Goal: Task Accomplishment & Management: Manage account settings

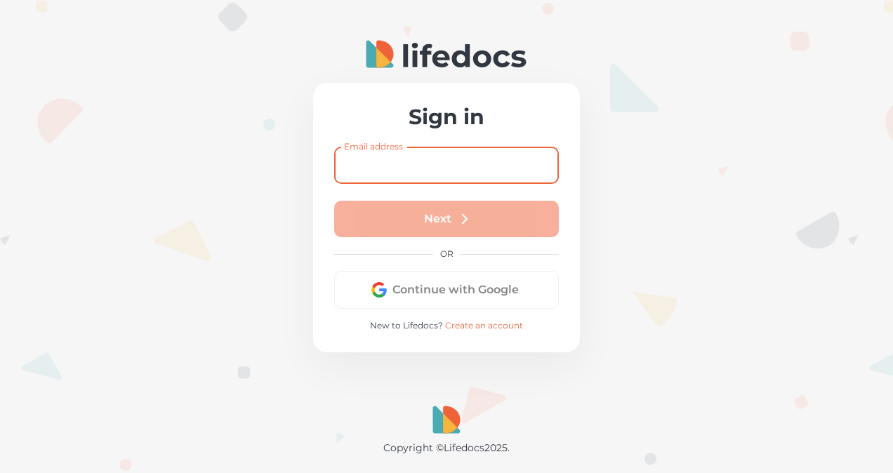
type input "[EMAIL_ADDRESS][DOMAIN_NAME]"
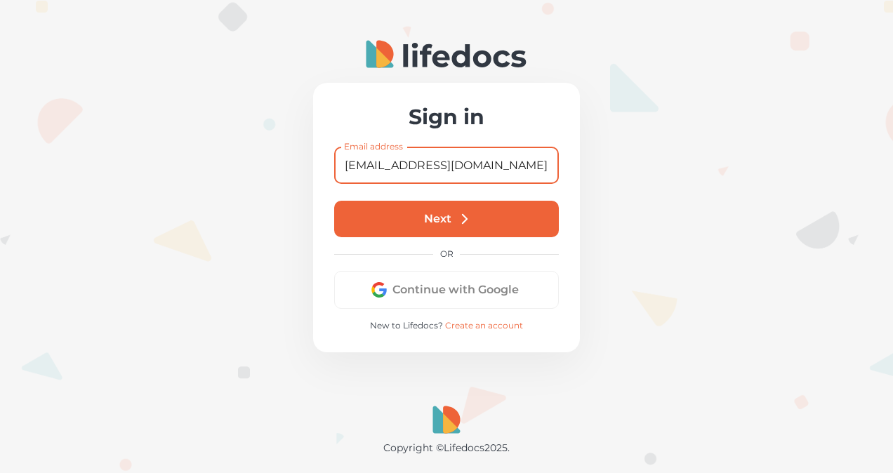
click at [428, 227] on button "Next" at bounding box center [446, 219] width 225 height 37
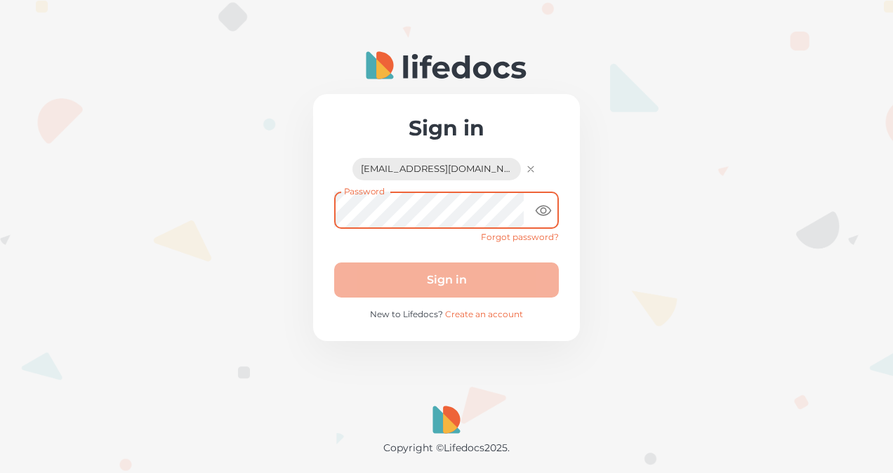
click at [540, 208] on icon "toggle password visibility" at bounding box center [543, 210] width 17 height 17
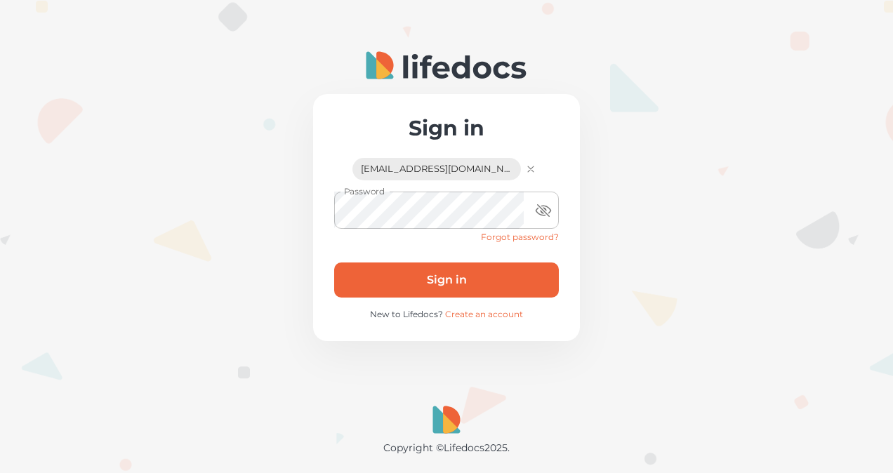
click at [472, 272] on button "Sign in" at bounding box center [446, 280] width 225 height 35
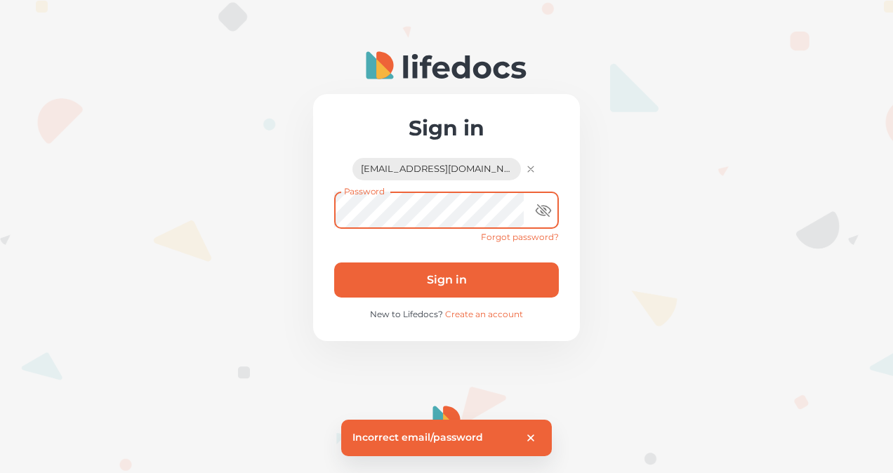
click at [292, 204] on div "Sign in [EMAIL_ADDRESS][DOMAIN_NAME] [EMAIL_ADDRESS][DOMAIN_NAME] Password Pass…" at bounding box center [446, 236] width 893 height 473
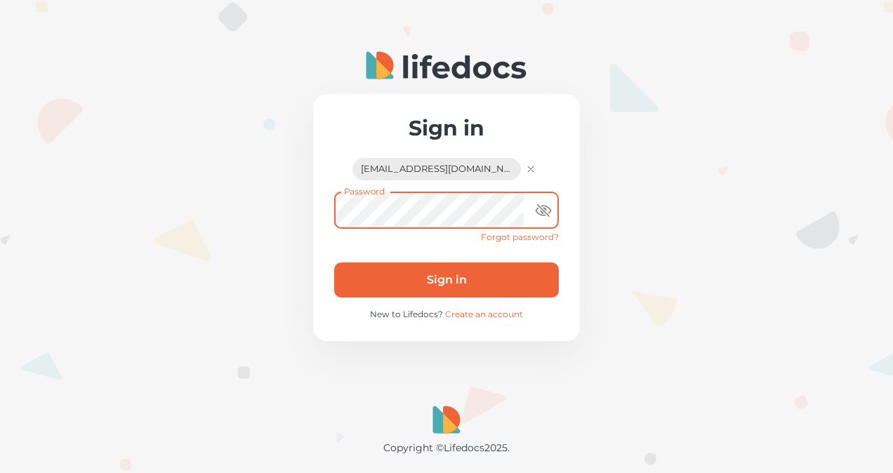
click at [403, 272] on button "Sign in" at bounding box center [446, 280] width 225 height 35
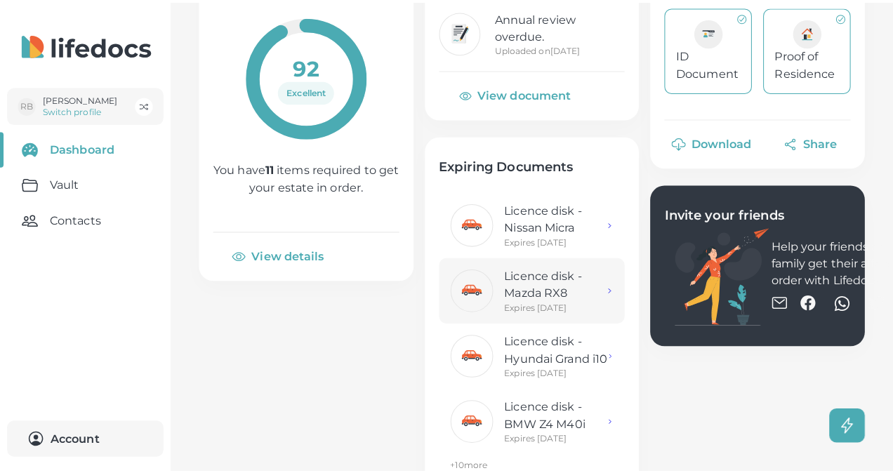
scroll to position [211, 0]
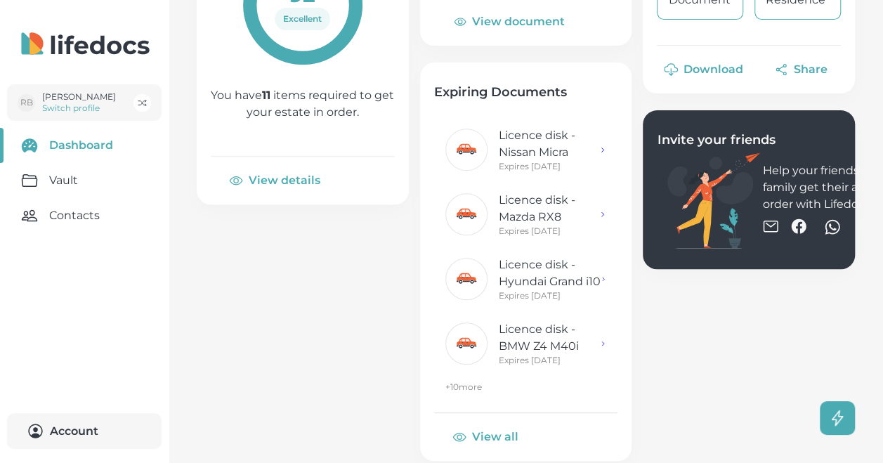
click at [491, 434] on button "View all" at bounding box center [486, 437] width 105 height 34
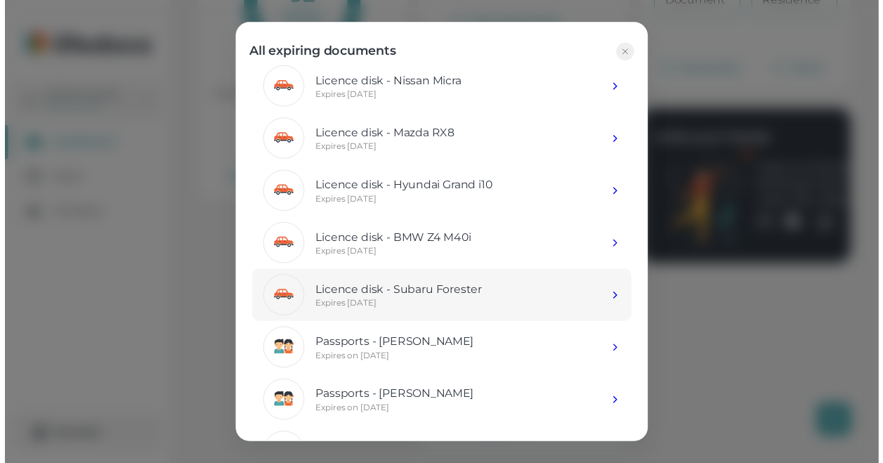
scroll to position [0, 0]
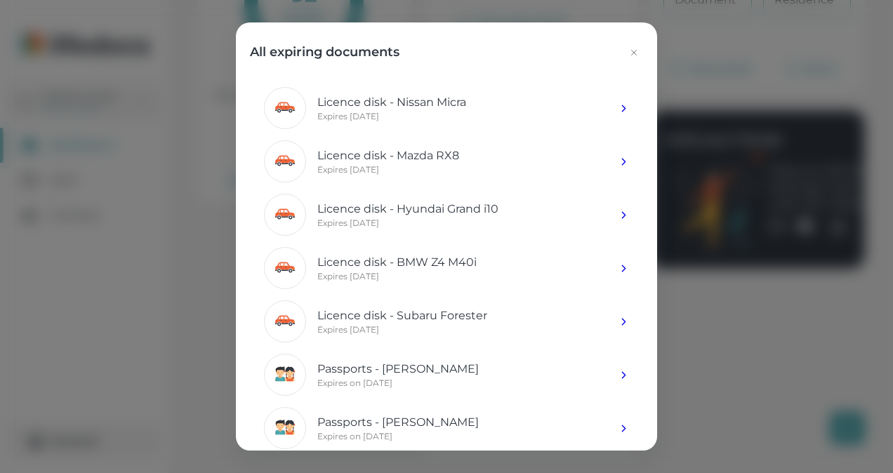
click at [635, 49] on icon "button" at bounding box center [633, 52] width 11 height 11
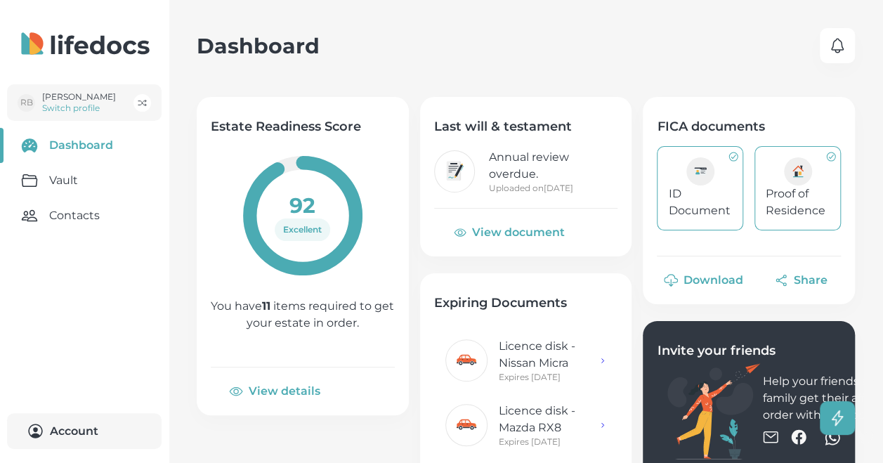
click at [37, 178] on link "Vault" at bounding box center [84, 180] width 169 height 35
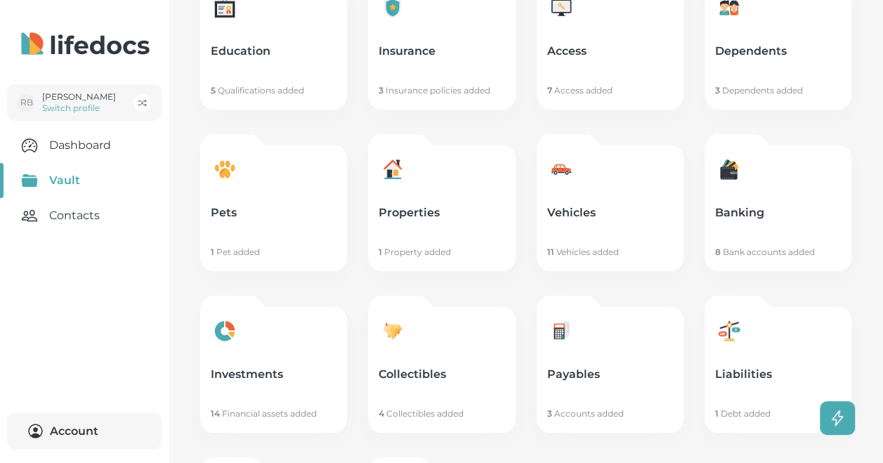
scroll to position [281, 0]
click at [597, 202] on link "Vehicles 11 Vehicles added" at bounding box center [609, 207] width 147 height 126
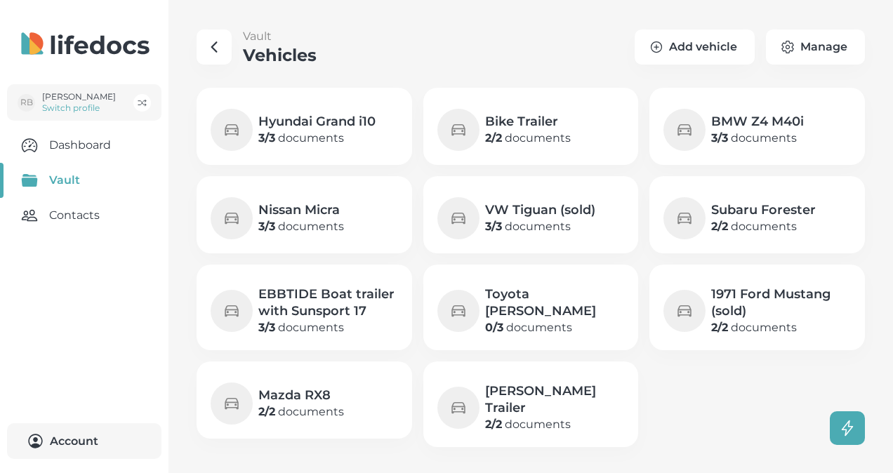
click at [522, 319] on p "0 / 3 documents" at bounding box center [555, 327] width 140 height 17
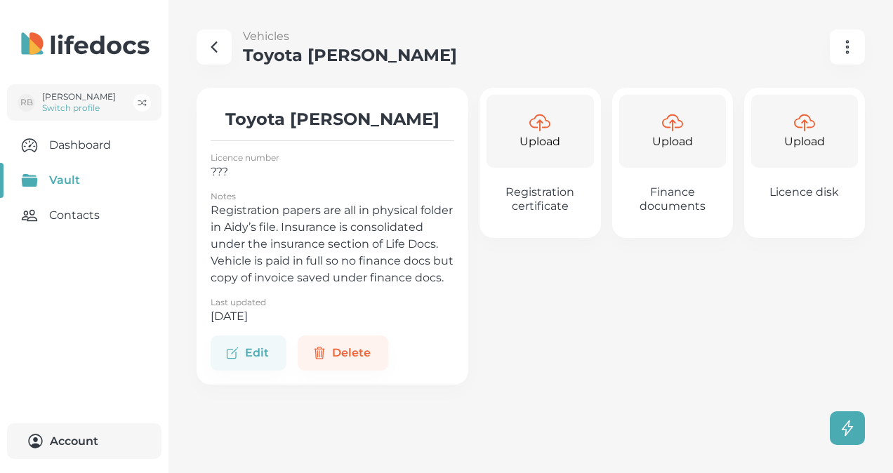
click at [234, 178] on p "???" at bounding box center [333, 172] width 244 height 17
click at [246, 361] on button "Edit" at bounding box center [249, 353] width 76 height 35
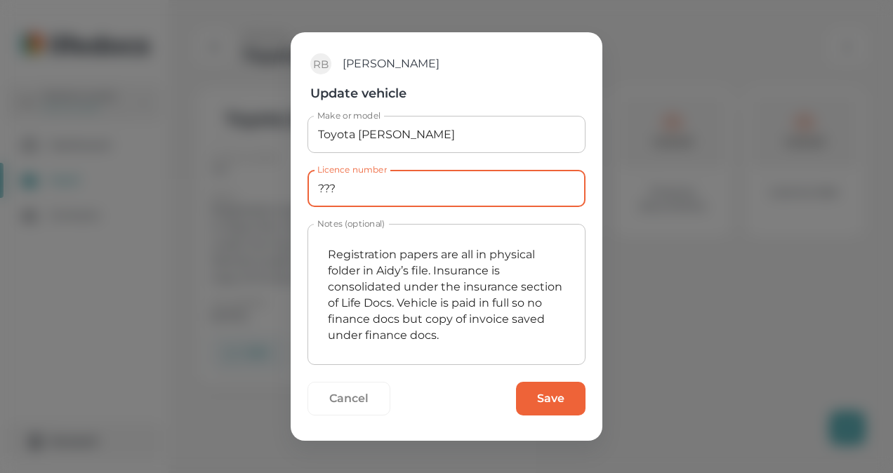
drag, startPoint x: 351, startPoint y: 187, endPoint x: 282, endPoint y: 191, distance: 68.9
click at [282, 191] on div "RB [PERSON_NAME] Update vehicle Make or model Toyota [PERSON_NAME] Make or mode…" at bounding box center [446, 236] width 893 height 473
type input "MM31LHGP"
click at [486, 251] on textarea "Registration papers are all in physical folder in Aidy’s file. Insurance is con…" at bounding box center [446, 295] width 258 height 118
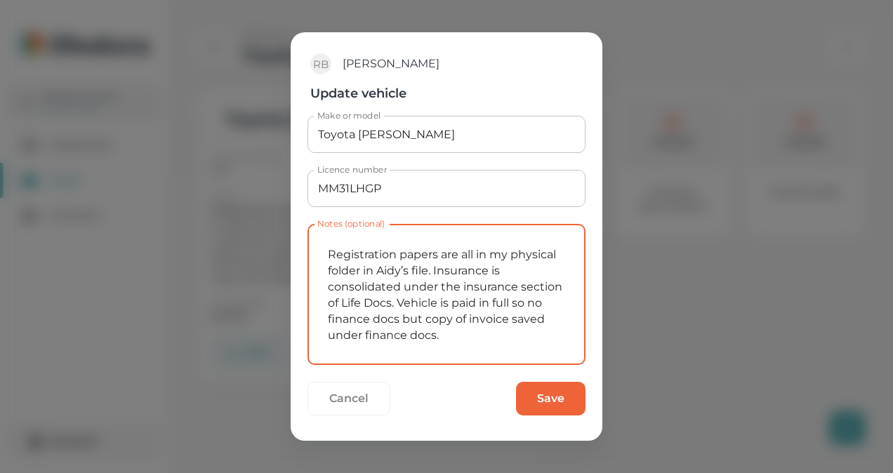
drag, startPoint x: 409, startPoint y: 269, endPoint x: 325, endPoint y: 268, distance: 84.3
click at [327, 268] on textarea "Registration papers are all in my physical folder in Aidy’s file. Insurance is …" at bounding box center [446, 295] width 258 height 118
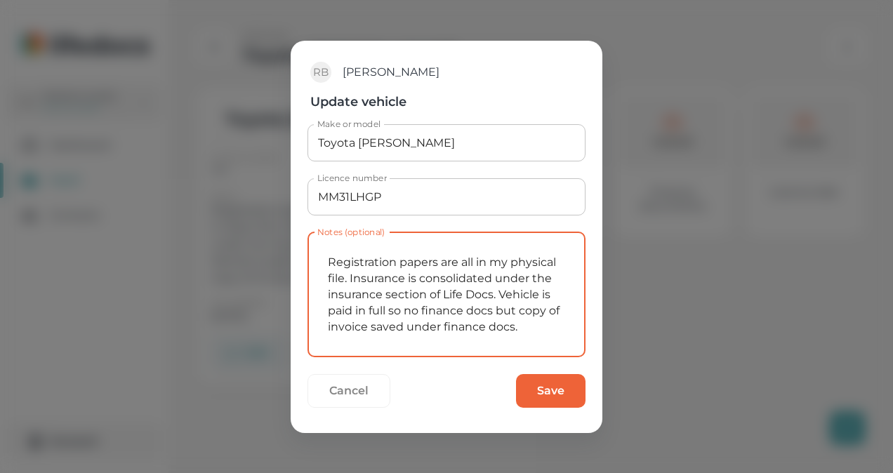
drag, startPoint x: 518, startPoint y: 329, endPoint x: 322, endPoint y: 277, distance: 203.4
click at [240, 258] on div "RB [PERSON_NAME] Update vehicle Make or model Toyota [PERSON_NAME] Make or mode…" at bounding box center [446, 236] width 893 height 473
type textarea "Registration papers are all in my physical file. Insurance is consolidated unde…"
click at [547, 388] on button "Save" at bounding box center [551, 391] width 70 height 34
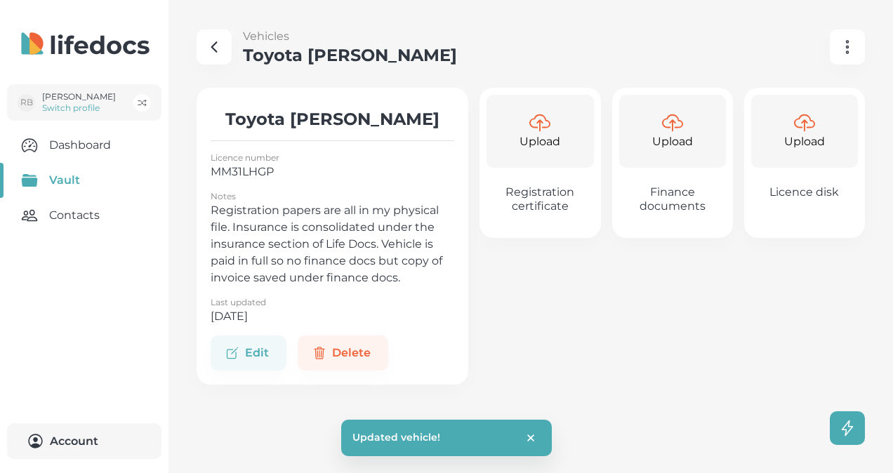
click at [219, 44] on icon "button" at bounding box center [214, 47] width 17 height 17
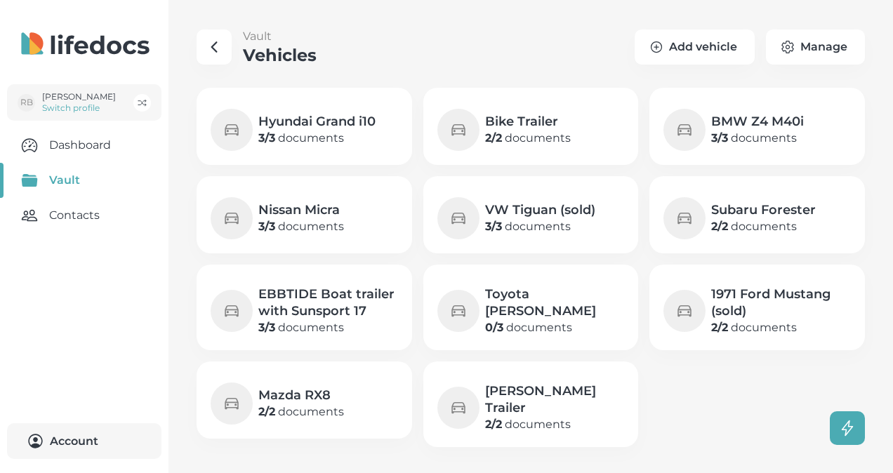
click at [332, 121] on h4 "Hyundai Grand i10" at bounding box center [316, 121] width 117 height 17
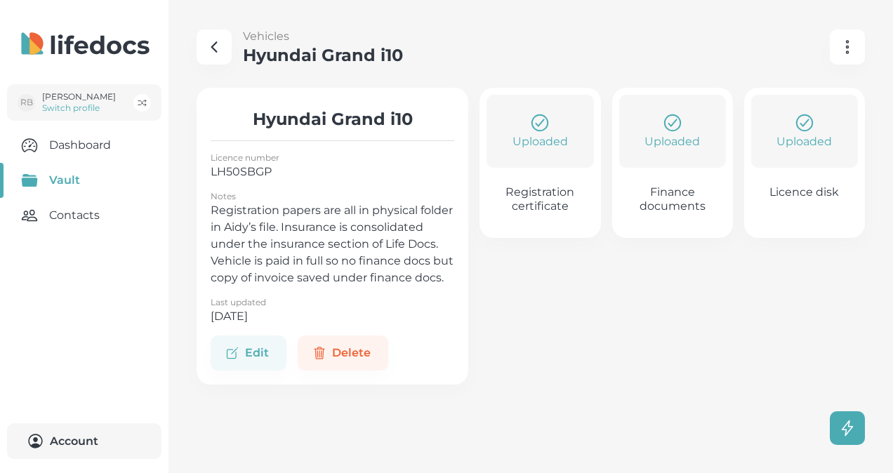
click at [206, 46] on icon "button" at bounding box center [214, 47] width 17 height 17
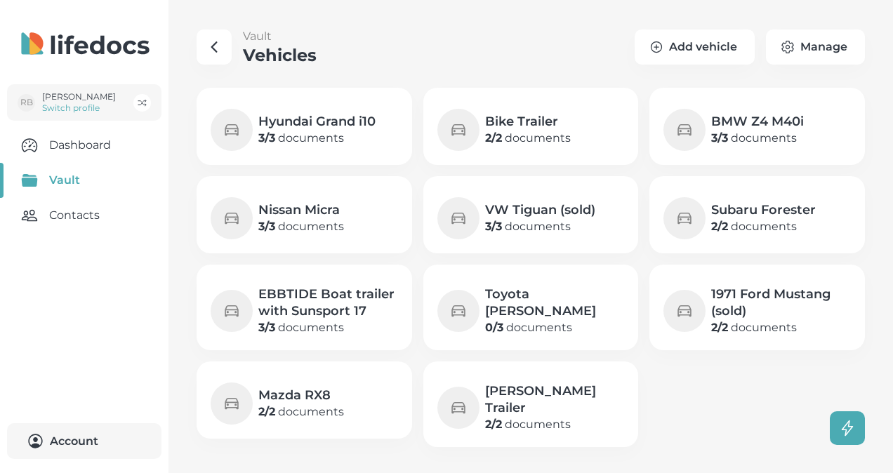
click at [571, 128] on h4 "Bike Trailer" at bounding box center [528, 121] width 86 height 17
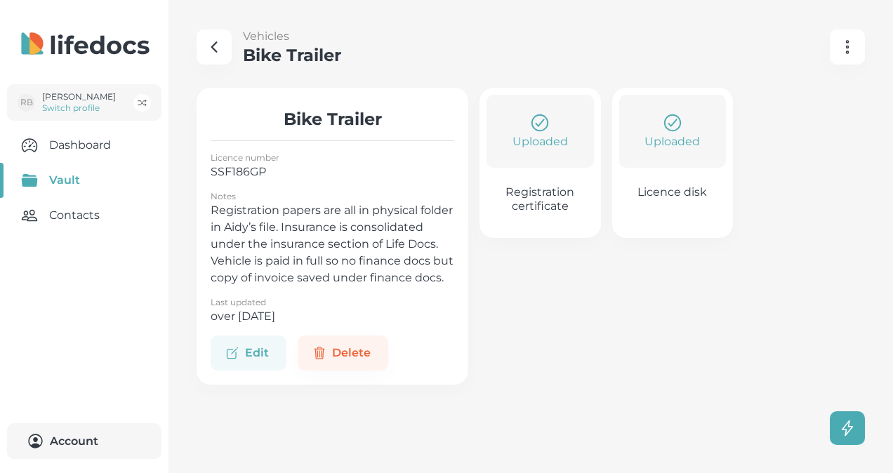
click at [243, 371] on button "Edit" at bounding box center [249, 353] width 76 height 35
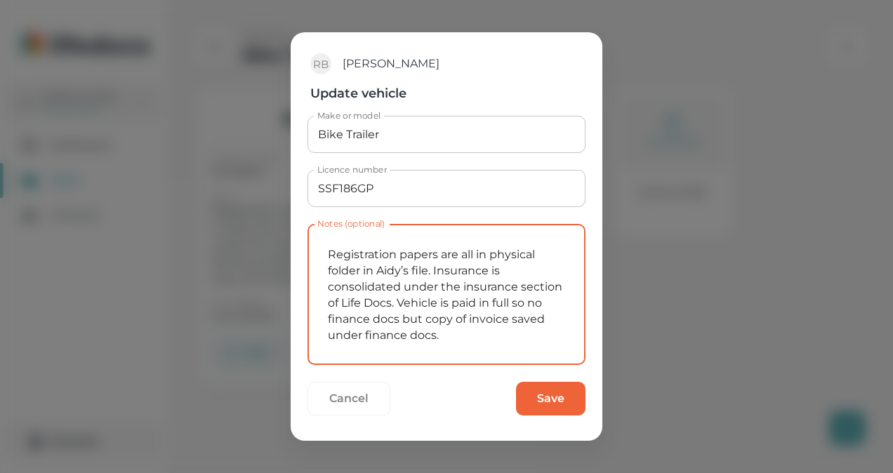
drag, startPoint x: 448, startPoint y: 331, endPoint x: 286, endPoint y: 255, distance: 179.4
click at [280, 256] on div "RB [PERSON_NAME] Update vehicle Make or model Bike Trailer Make or model Licenc…" at bounding box center [446, 236] width 893 height 473
paste textarea "my physical"
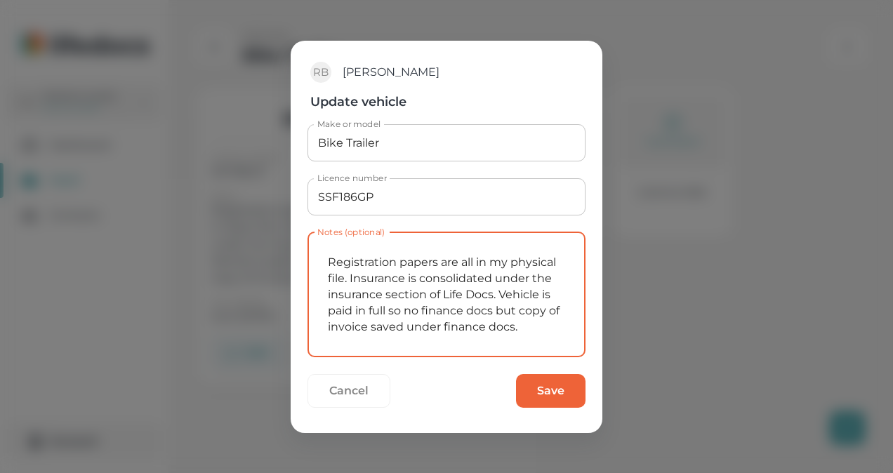
type textarea "Registration papers are all in my physical file. Insurance is consolidated unde…"
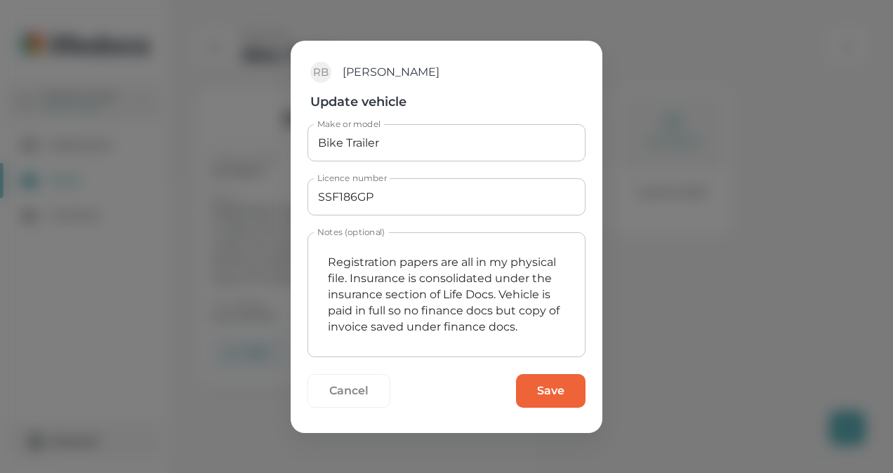
click at [536, 384] on button "Save" at bounding box center [551, 391] width 70 height 34
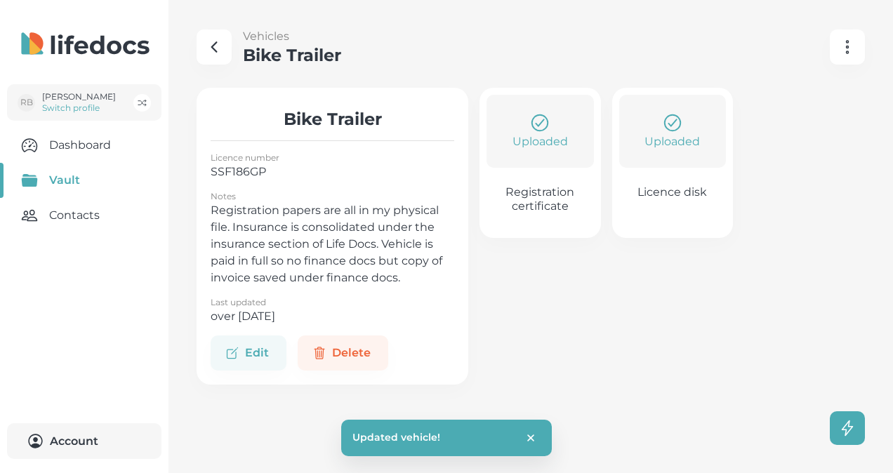
click at [219, 42] on icon "button" at bounding box center [214, 47] width 17 height 17
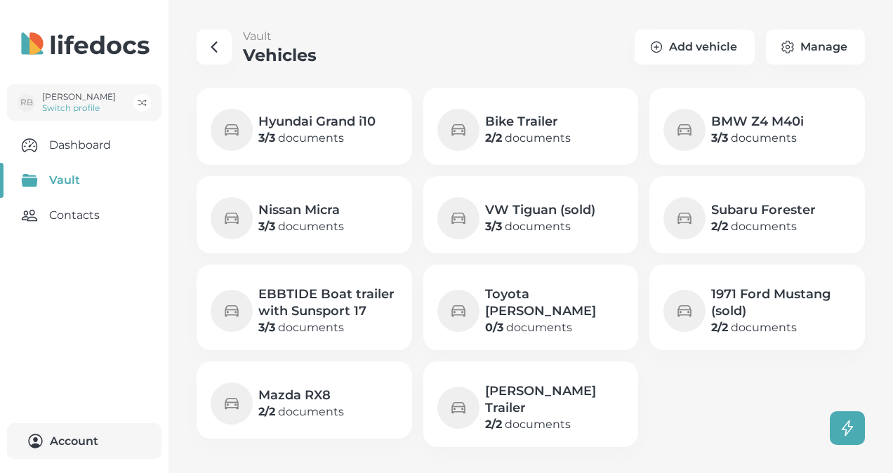
click at [751, 145] on p "3 / 3 documents" at bounding box center [757, 138] width 93 height 17
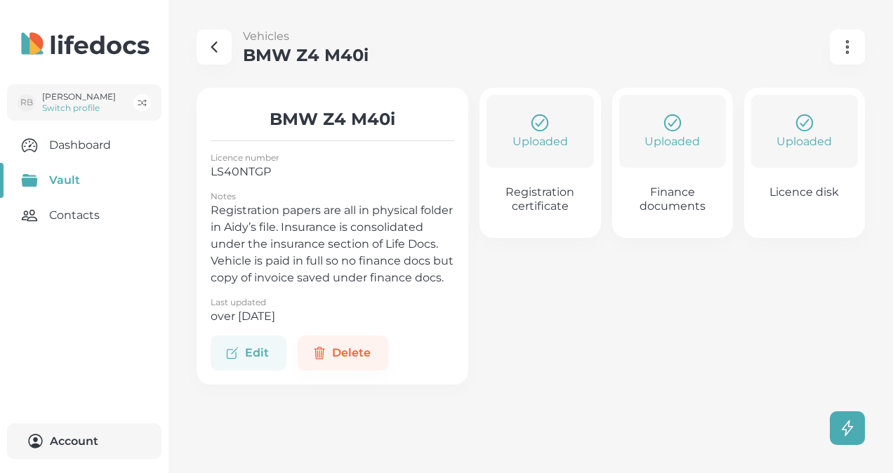
click at [258, 366] on button "Edit" at bounding box center [249, 353] width 76 height 35
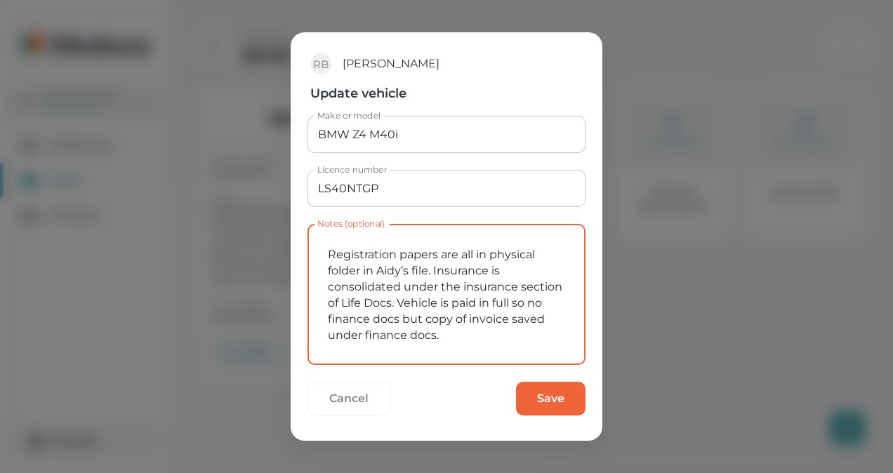
drag, startPoint x: 445, startPoint y: 337, endPoint x: 277, endPoint y: 198, distance: 218.5
click at [277, 198] on div "RB [PERSON_NAME] Update vehicle Make or model BMW Z4 M40i Make or model Licence…" at bounding box center [446, 236] width 893 height 473
paste textarea "my physical"
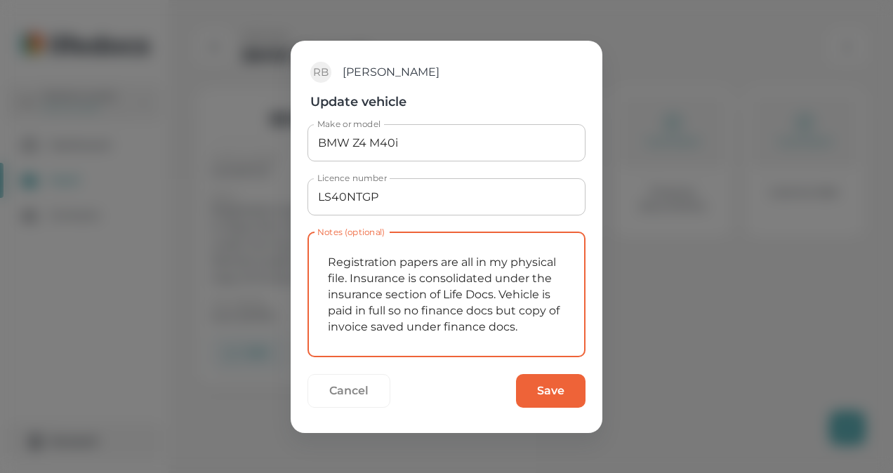
type textarea "Registration papers are all in my physical file. Insurance is consolidated unde…"
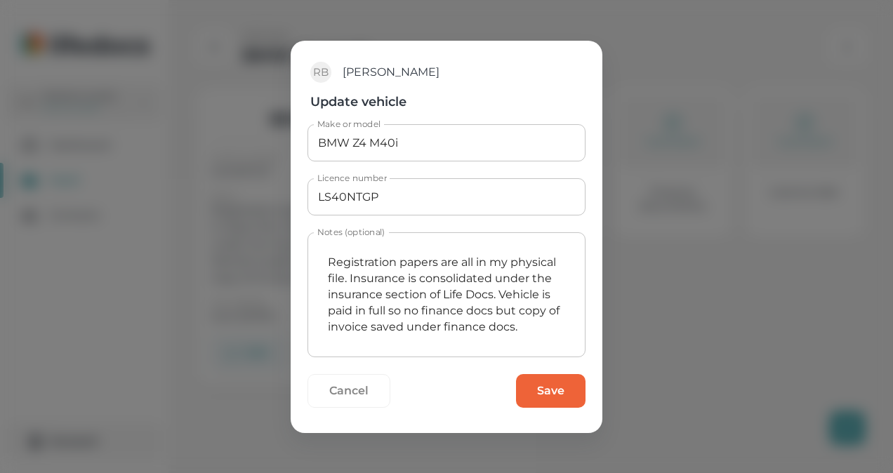
click at [545, 377] on button "Save" at bounding box center [551, 391] width 70 height 34
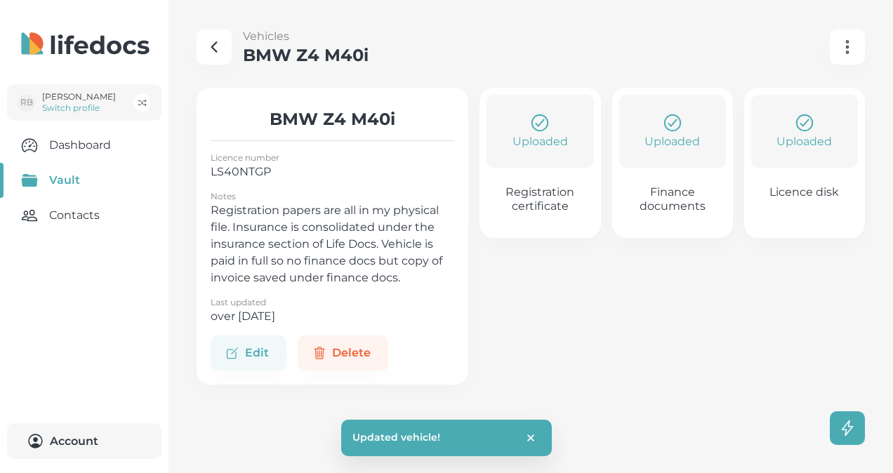
click at [212, 45] on icon "button" at bounding box center [214, 47] width 5 height 10
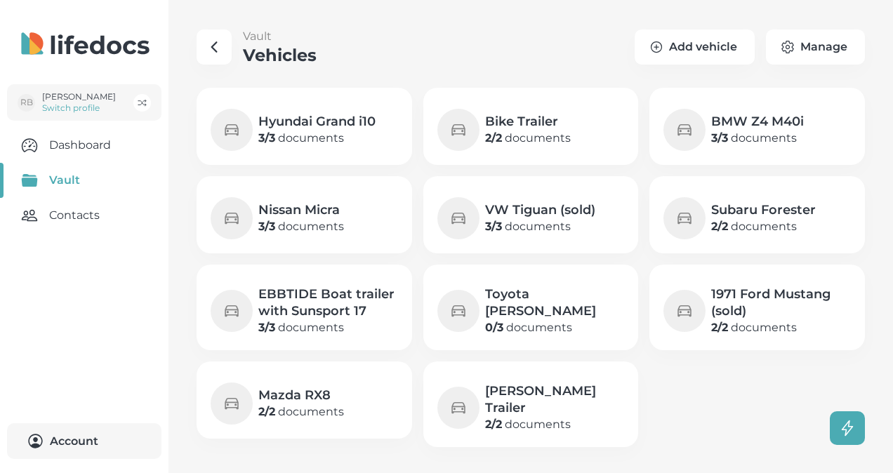
click at [327, 218] on p "3 / 3 documents" at bounding box center [301, 226] width 86 height 17
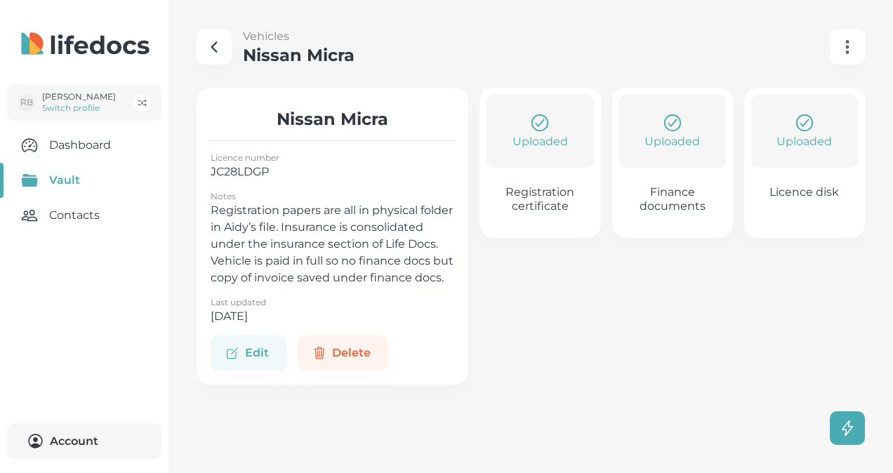
click at [220, 48] on icon "button" at bounding box center [214, 47] width 17 height 17
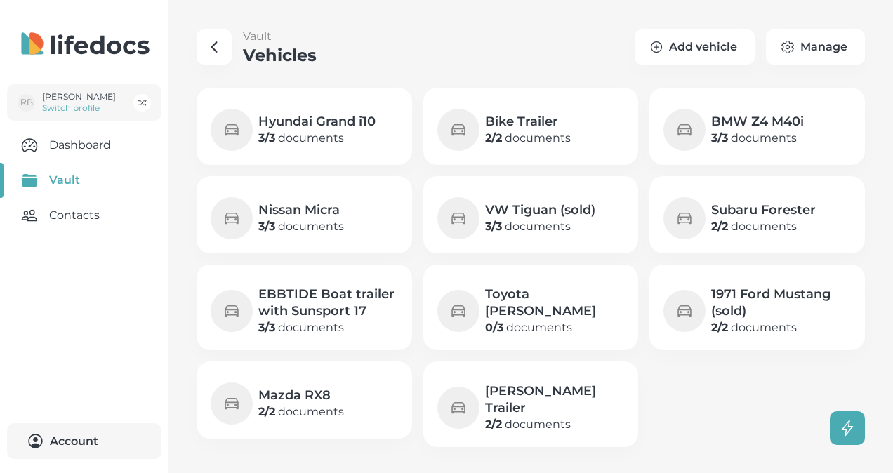
click at [589, 219] on p "3 / 3 documents" at bounding box center [540, 226] width 110 height 17
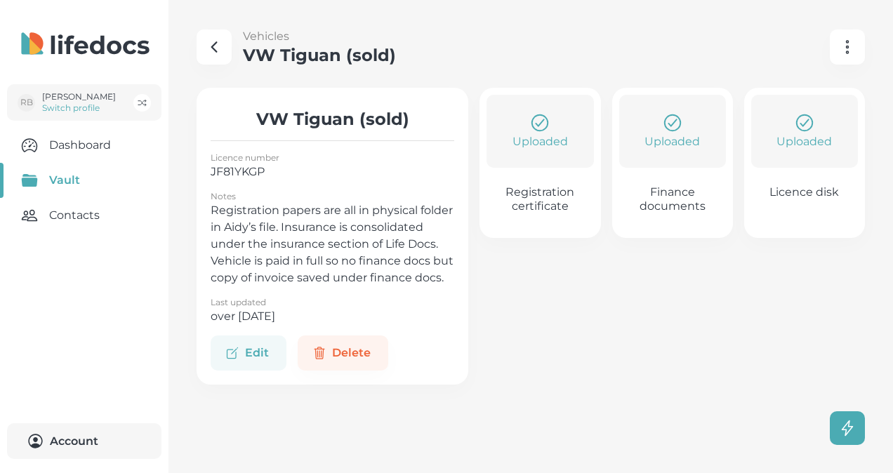
click at [256, 371] on button "Edit" at bounding box center [249, 353] width 76 height 35
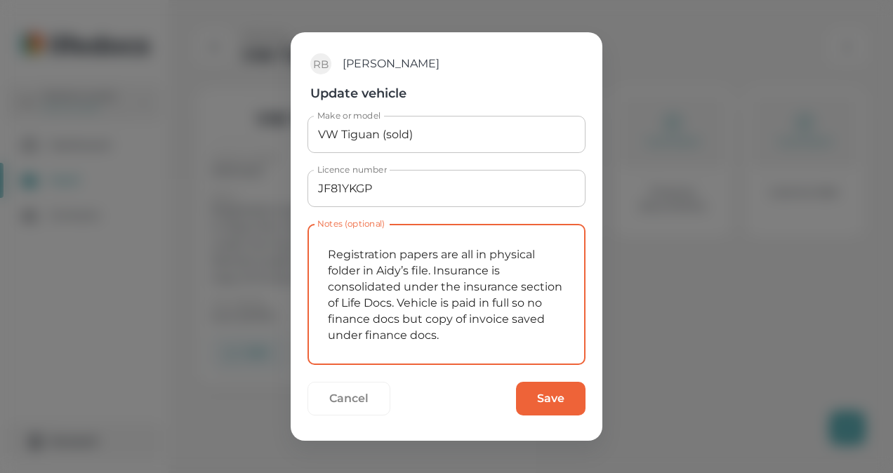
drag, startPoint x: 448, startPoint y: 329, endPoint x: 337, endPoint y: 257, distance: 132.1
click at [255, 244] on div "RB [PERSON_NAME] Update vehicle Make or model VW Tiguan (sold) Make or model Li…" at bounding box center [446, 236] width 893 height 473
paste textarea "my physical"
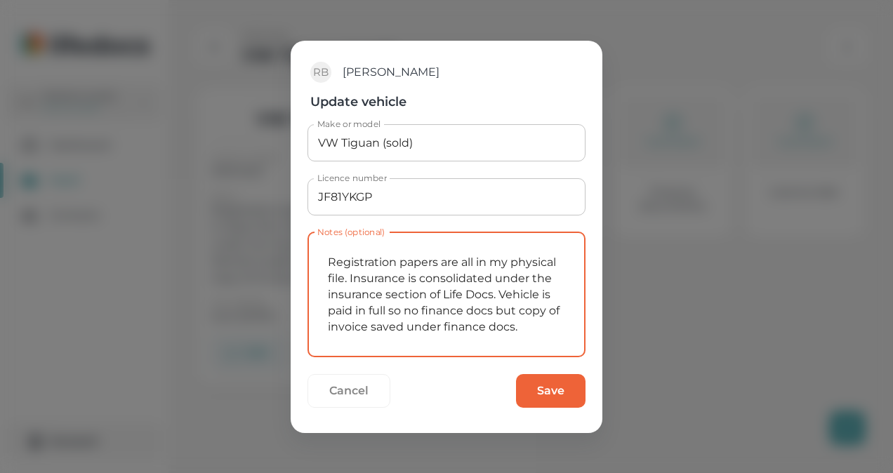
type textarea "Registration papers are all in my physical file. Insurance is consolidated unde…"
click at [545, 388] on button "Save" at bounding box center [551, 391] width 70 height 34
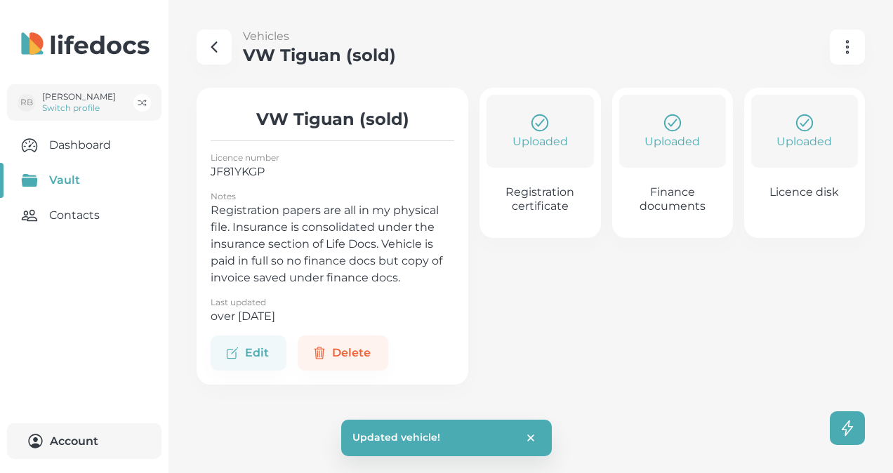
click at [222, 46] on icon "button" at bounding box center [214, 47] width 17 height 17
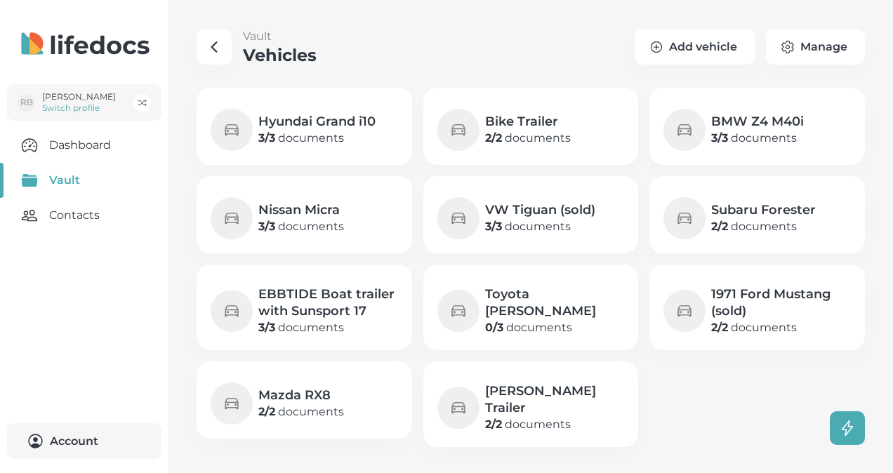
click at [740, 216] on h4 "Subaru Forester" at bounding box center [763, 210] width 105 height 17
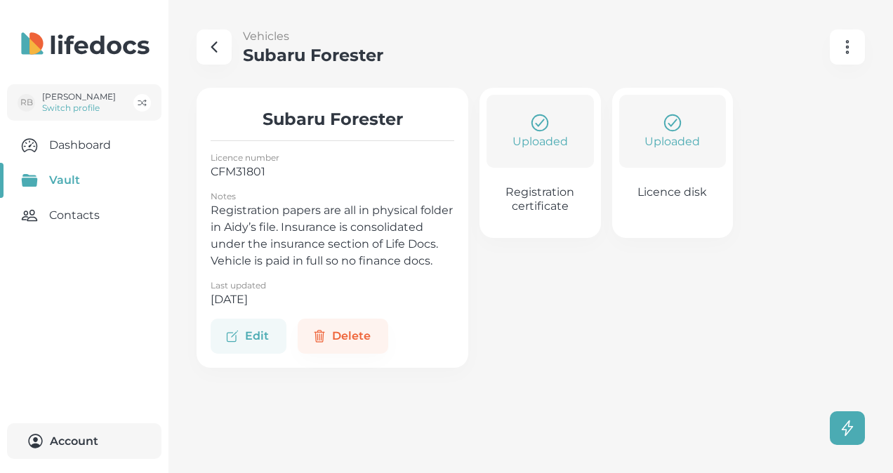
click at [256, 351] on button "Edit" at bounding box center [249, 336] width 76 height 35
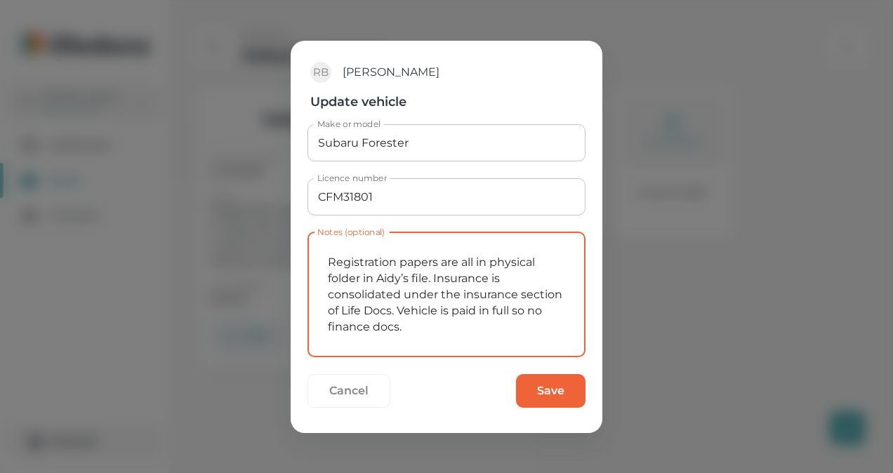
drag, startPoint x: 426, startPoint y: 329, endPoint x: 364, endPoint y: 277, distance: 80.7
click at [244, 261] on div "RB [PERSON_NAME] Update vehicle Make or model Subaru Forester Make or model Lic…" at bounding box center [446, 236] width 893 height 473
paste textarea "my physical file. Insurance is consolidated under the insurance section of Life…"
type textarea "Registration papers are all in my physical file. Insurance is consolidated unde…"
click at [541, 395] on button "Save" at bounding box center [551, 391] width 70 height 34
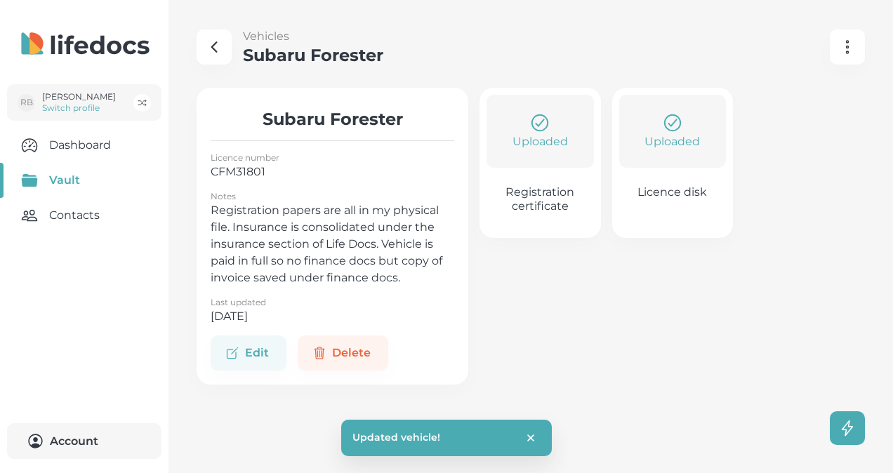
click at [214, 45] on icon "button" at bounding box center [214, 47] width 5 height 10
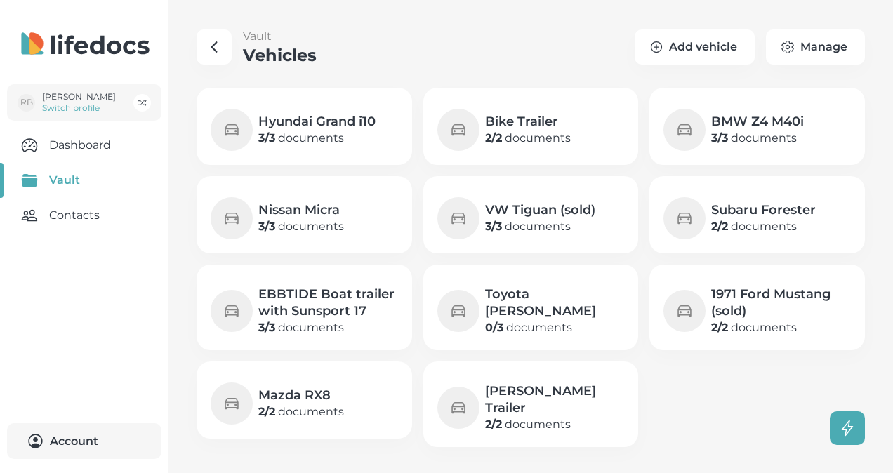
click at [372, 316] on h4 "EBBTIDE Boat trailer with Sunsport 17" at bounding box center [328, 303] width 140 height 34
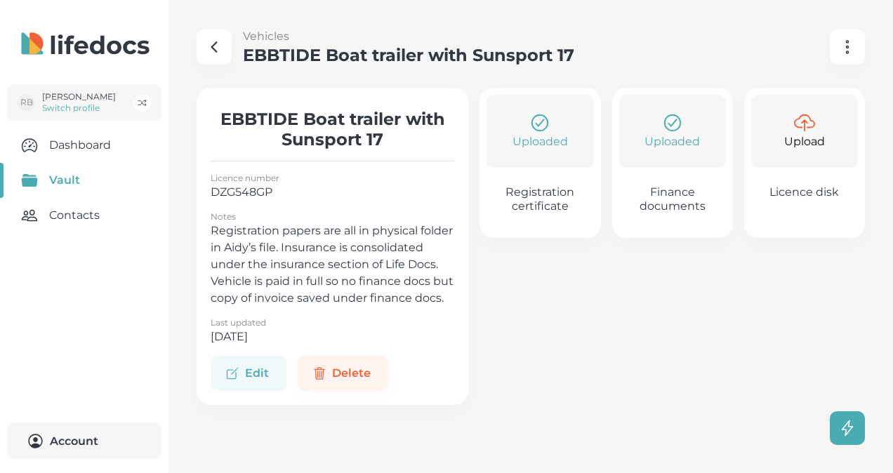
click at [272, 386] on button "Edit" at bounding box center [249, 373] width 76 height 35
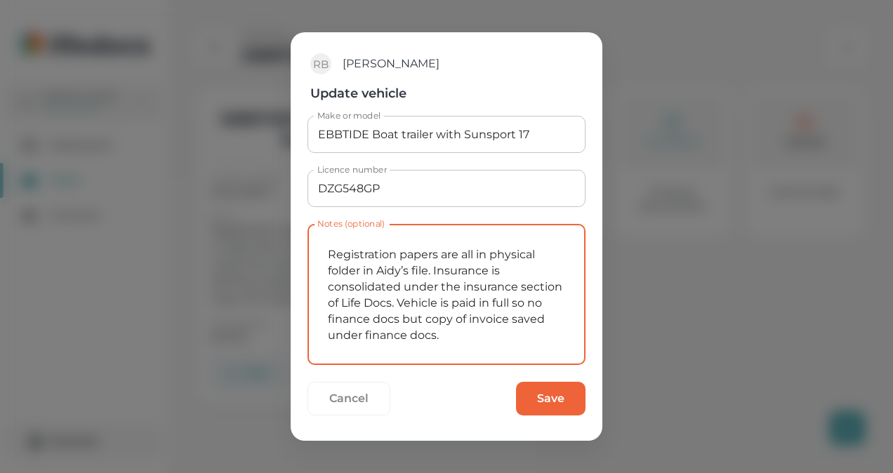
drag, startPoint x: 461, startPoint y: 339, endPoint x: 276, endPoint y: 251, distance: 205.4
click at [273, 251] on div "RB [PERSON_NAME] Update vehicle Make or model EBBTIDE Boat trailer with Sunspor…" at bounding box center [446, 236] width 893 height 473
paste textarea "my physical"
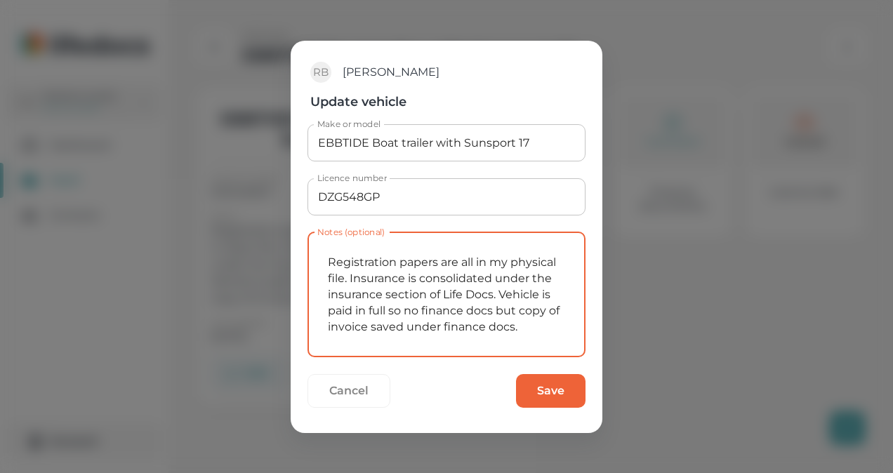
type textarea "Registration papers are all in my physical file. Insurance is consolidated unde…"
click at [532, 381] on button "Save" at bounding box center [551, 391] width 70 height 34
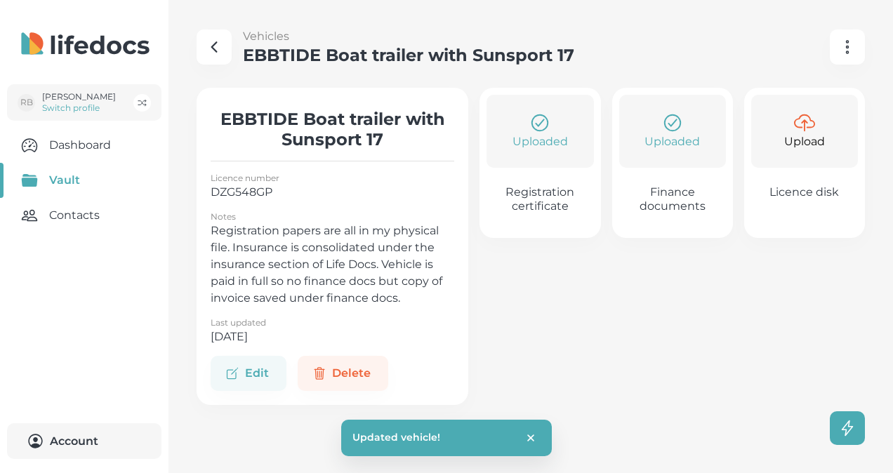
click at [218, 39] on icon "button" at bounding box center [214, 47] width 17 height 17
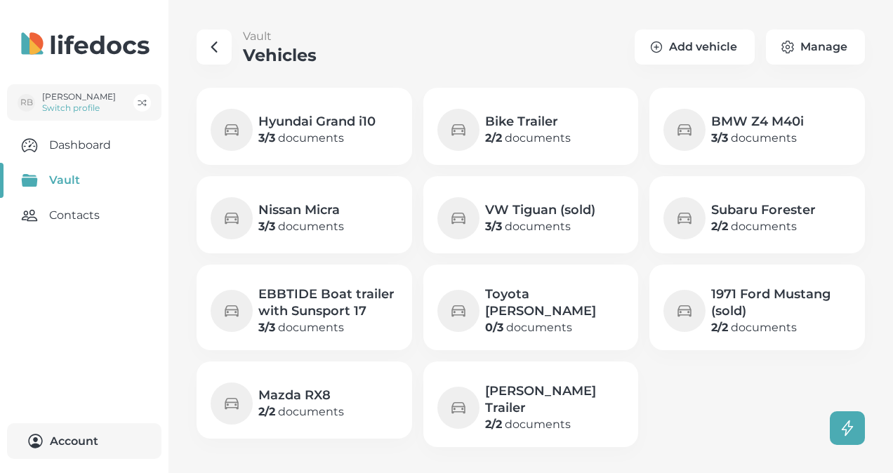
click at [529, 319] on p "0 / 3 documents" at bounding box center [555, 327] width 140 height 17
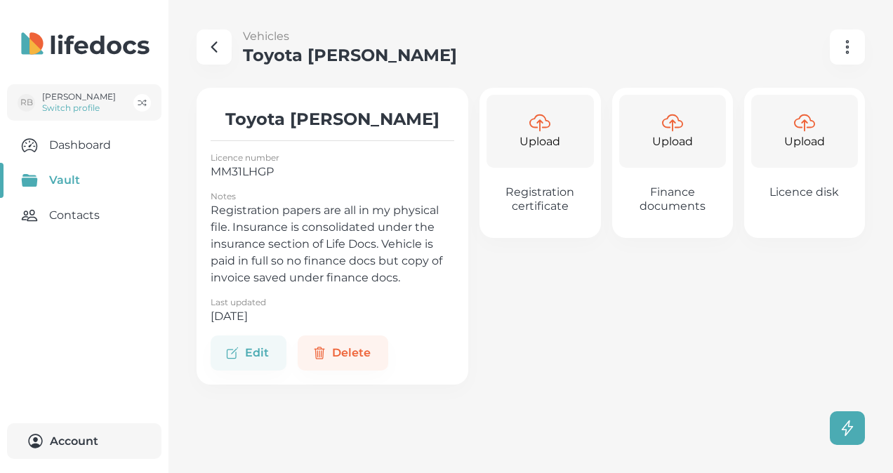
click at [213, 49] on icon "button" at bounding box center [214, 47] width 5 height 10
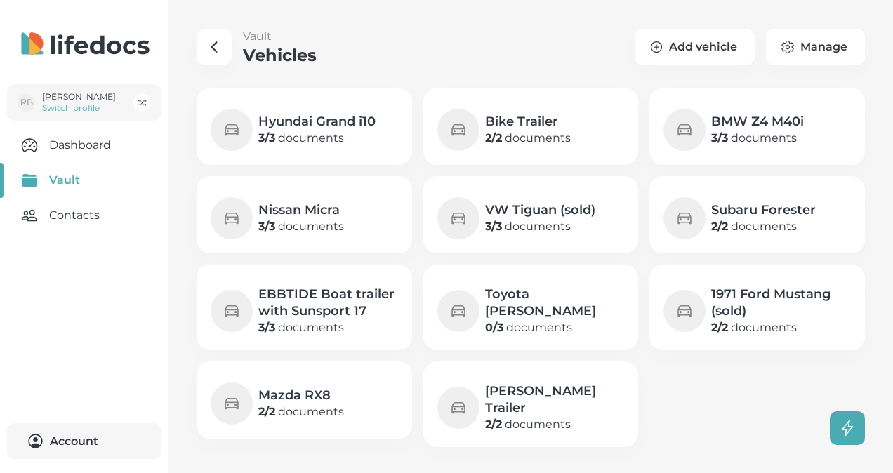
click at [740, 317] on h4 "1971 Ford Mustang (sold)" at bounding box center [781, 303] width 140 height 34
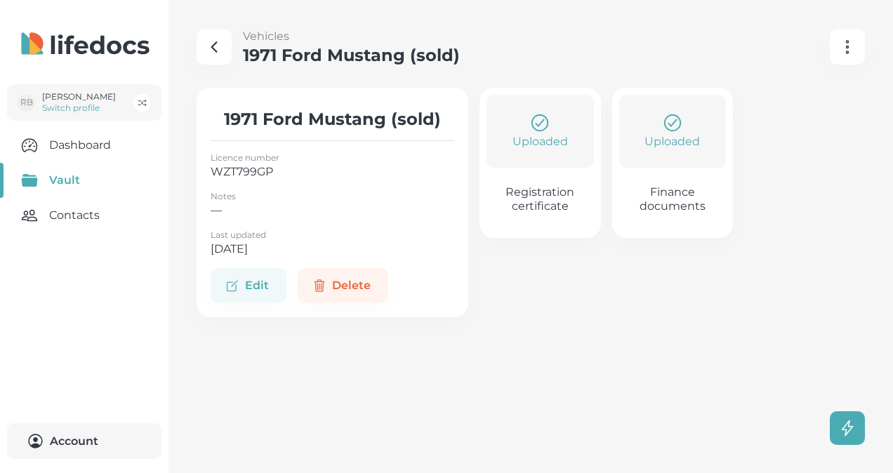
click at [214, 41] on icon "button" at bounding box center [214, 47] width 17 height 17
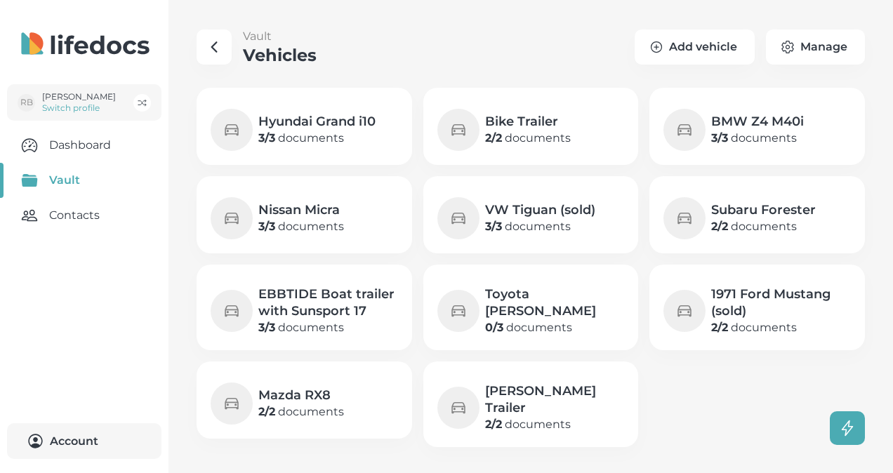
click at [315, 399] on h4 "Mazda RX8" at bounding box center [301, 395] width 86 height 17
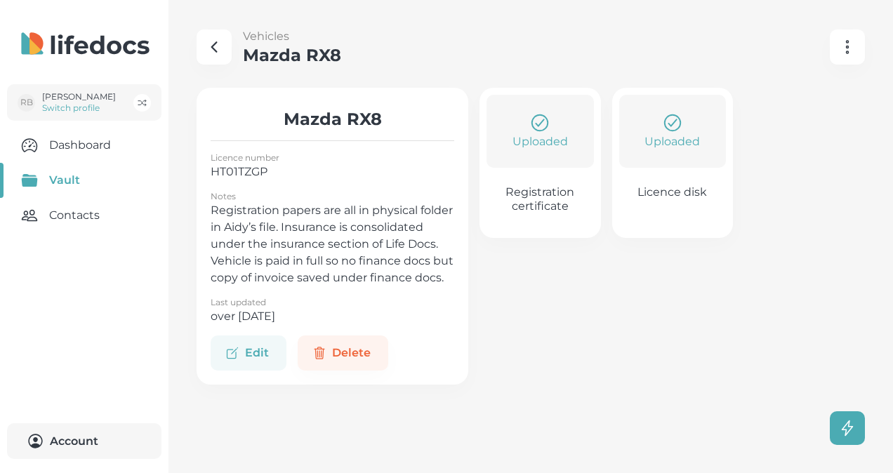
click at [240, 362] on button "Edit" at bounding box center [249, 353] width 76 height 35
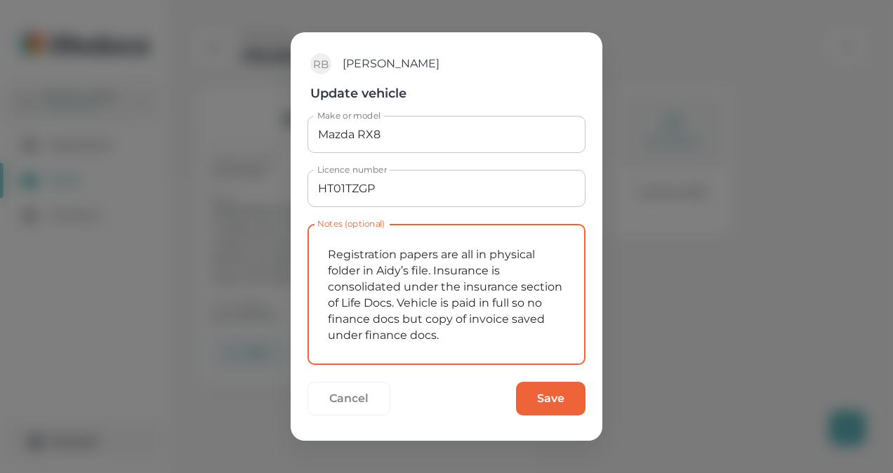
drag, startPoint x: 447, startPoint y: 336, endPoint x: 284, endPoint y: 237, distance: 190.9
click at [284, 237] on div "RB [PERSON_NAME] Update vehicle Make or model Mazda RX8 Make or model Licence n…" at bounding box center [446, 236] width 893 height 473
paste textarea "my physical"
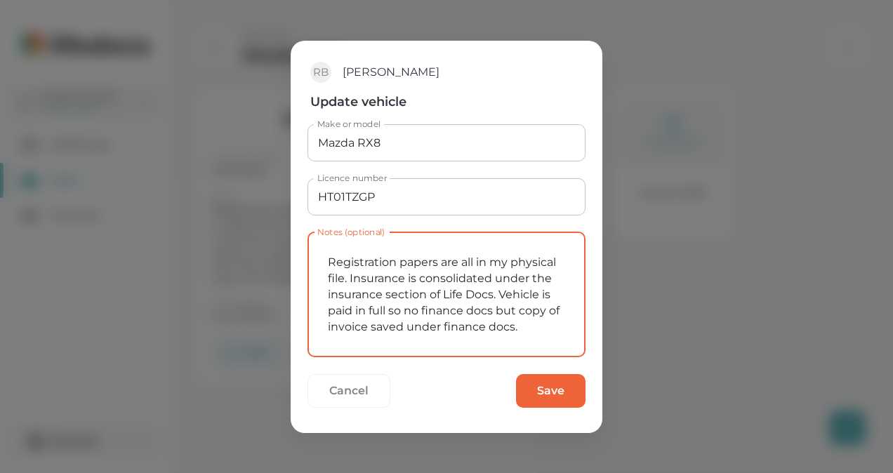
type textarea "Registration papers are all in my physical file. Insurance is consolidated unde…"
click at [537, 390] on button "Save" at bounding box center [551, 391] width 70 height 34
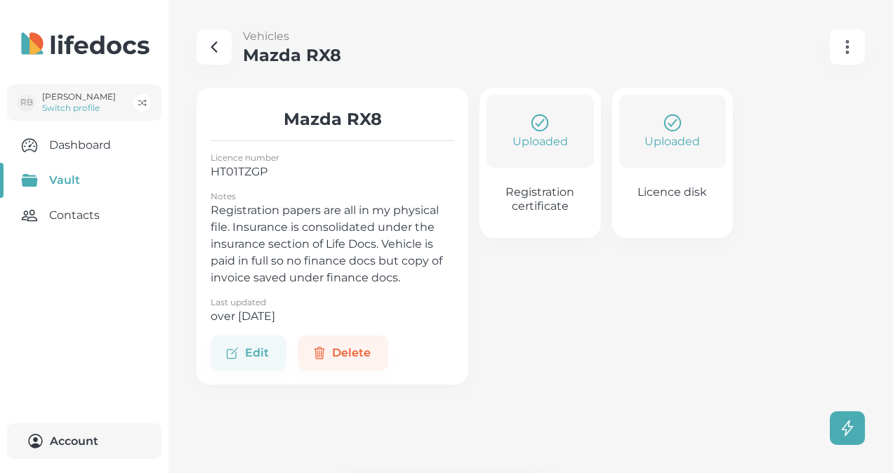
click at [225, 46] on RX8 "button" at bounding box center [214, 46] width 35 height 35
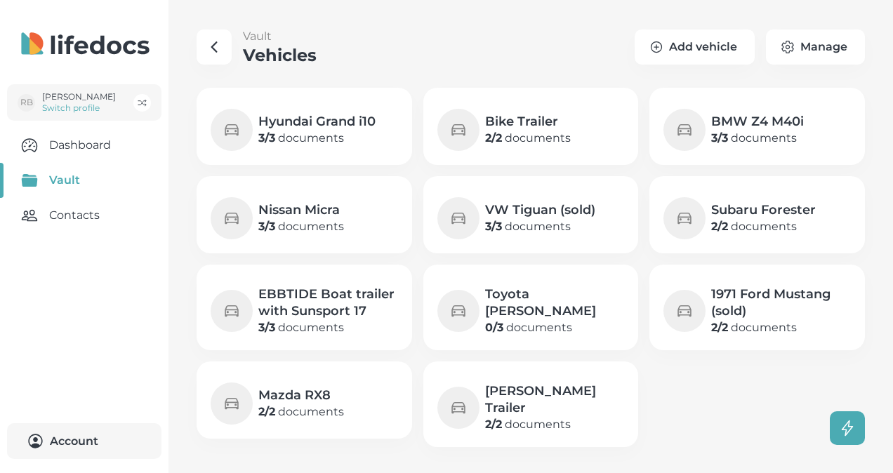
click at [501, 397] on h4 "[PERSON_NAME] Trailer" at bounding box center [555, 400] width 140 height 34
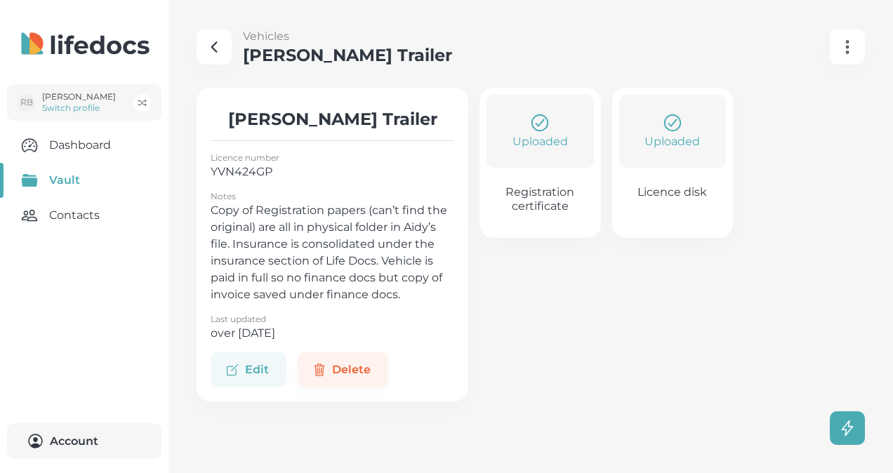
click at [258, 365] on button "Edit" at bounding box center [249, 369] width 76 height 35
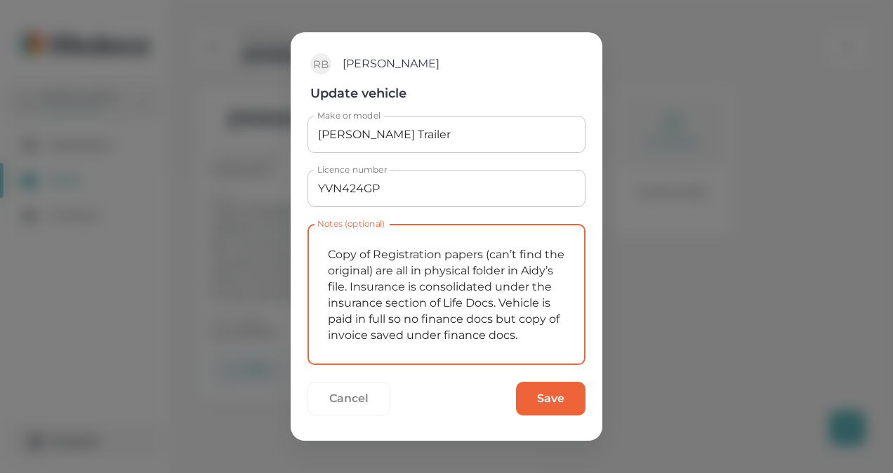
drag, startPoint x: 380, startPoint y: 270, endPoint x: 531, endPoint y: 338, distance: 165.9
click at [531, 338] on textarea "Copy of Registration papers (can’t find the original) are all in physical folde…" at bounding box center [446, 295] width 258 height 118
paste textarea "Registration papers are all in my physical"
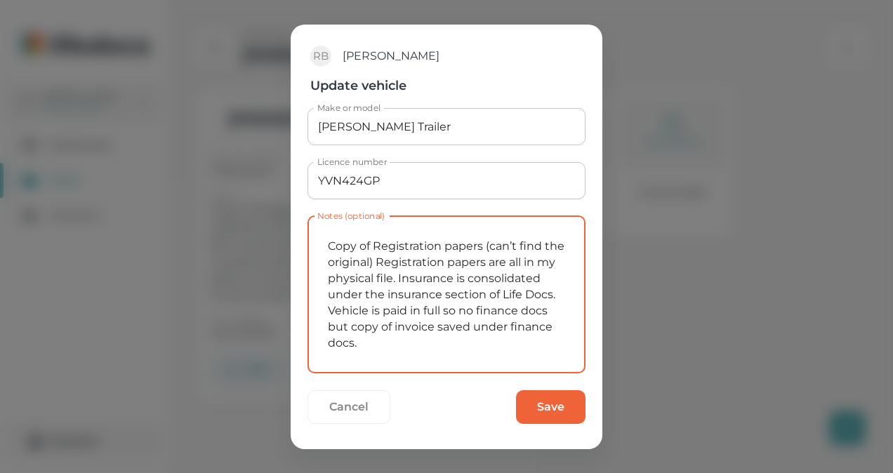
drag, startPoint x: 381, startPoint y: 262, endPoint x: 487, endPoint y: 265, distance: 106.1
click at [487, 265] on textarea "Copy of Registration papers (can’t find the original) Registration papers are a…" at bounding box center [446, 295] width 258 height 134
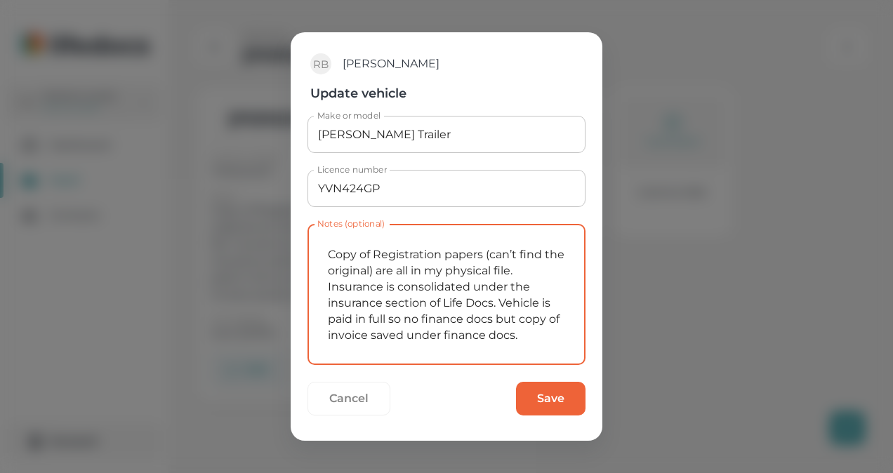
type textarea "Copy of Registration papers (can’t find the original) are all in my physical fi…"
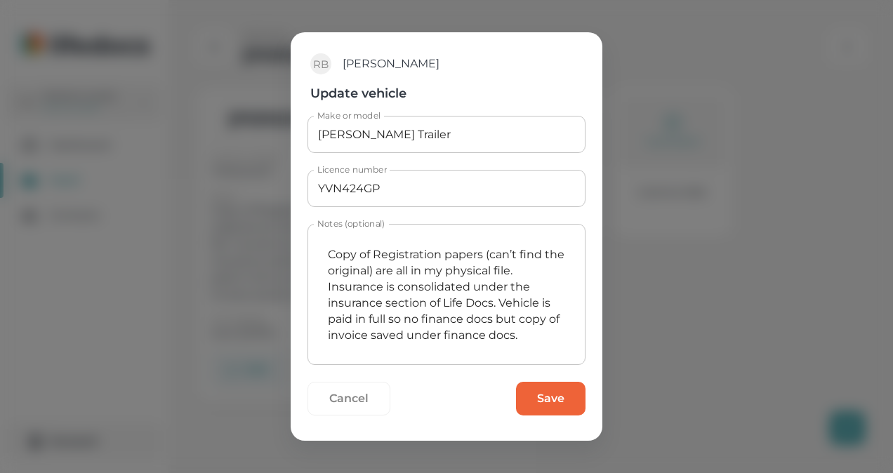
click at [547, 397] on button "Save" at bounding box center [551, 399] width 70 height 34
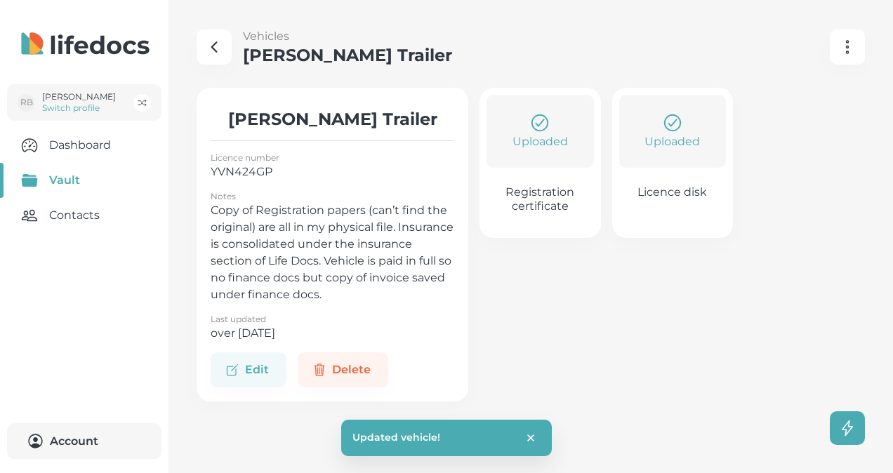
click at [214, 39] on icon "button" at bounding box center [214, 47] width 17 height 17
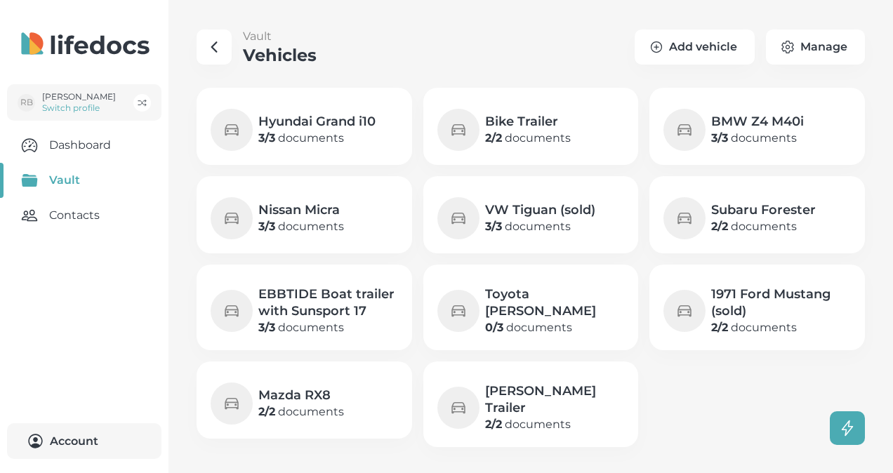
click at [522, 302] on h4 "Toyota [PERSON_NAME]" at bounding box center [555, 303] width 140 height 34
